Goal: Task Accomplishment & Management: Use online tool/utility

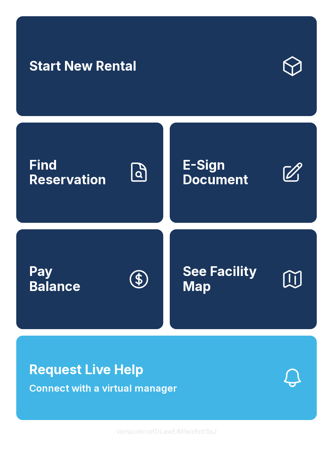
click at [95, 74] on span "Start New Rental" at bounding box center [82, 66] width 107 height 15
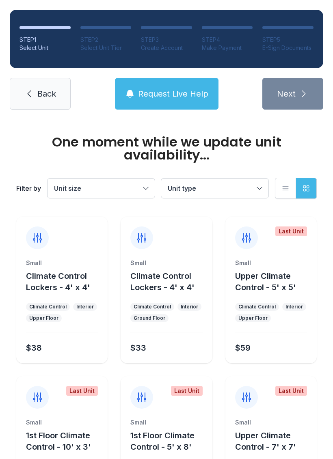
click at [30, 103] on link "Back" at bounding box center [40, 94] width 61 height 32
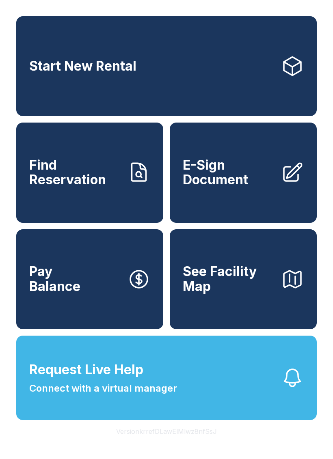
click at [216, 180] on span "E-Sign Document" at bounding box center [229, 173] width 92 height 30
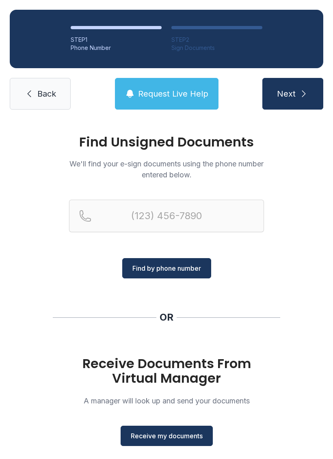
click at [154, 437] on span "Receive my documents" at bounding box center [167, 436] width 72 height 10
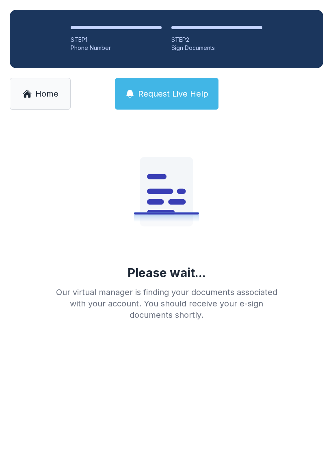
click at [161, 363] on main "Please wait... Our virtual manager is finding your documents associated with yo…" at bounding box center [166, 289] width 333 height 340
click at [160, 362] on main "Please wait... Our virtual manager is finding your documents associated with yo…" at bounding box center [166, 289] width 333 height 340
click at [99, 315] on div "Our virtual manager is finding your documents associated with your account. You…" at bounding box center [167, 304] width 234 height 34
click at [94, 272] on div "Please wait... Our virtual manager is finding your documents associated with yo…" at bounding box center [167, 223] width 234 height 195
click at [113, 39] on div "STEP 1" at bounding box center [116, 40] width 91 height 8
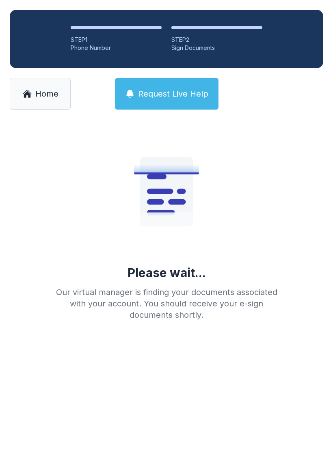
click at [121, 264] on div "Please wait... Our virtual manager is finding your documents associated with yo…" at bounding box center [167, 223] width 234 height 195
click at [156, 365] on main "Please wait... Our virtual manager is finding your documents associated with yo…" at bounding box center [166, 289] width 333 height 340
click at [152, 334] on div "Please wait... Our virtual manager is finding your documents associated with yo…" at bounding box center [166, 236] width 333 height 234
